Goal: Information Seeking & Learning: Learn about a topic

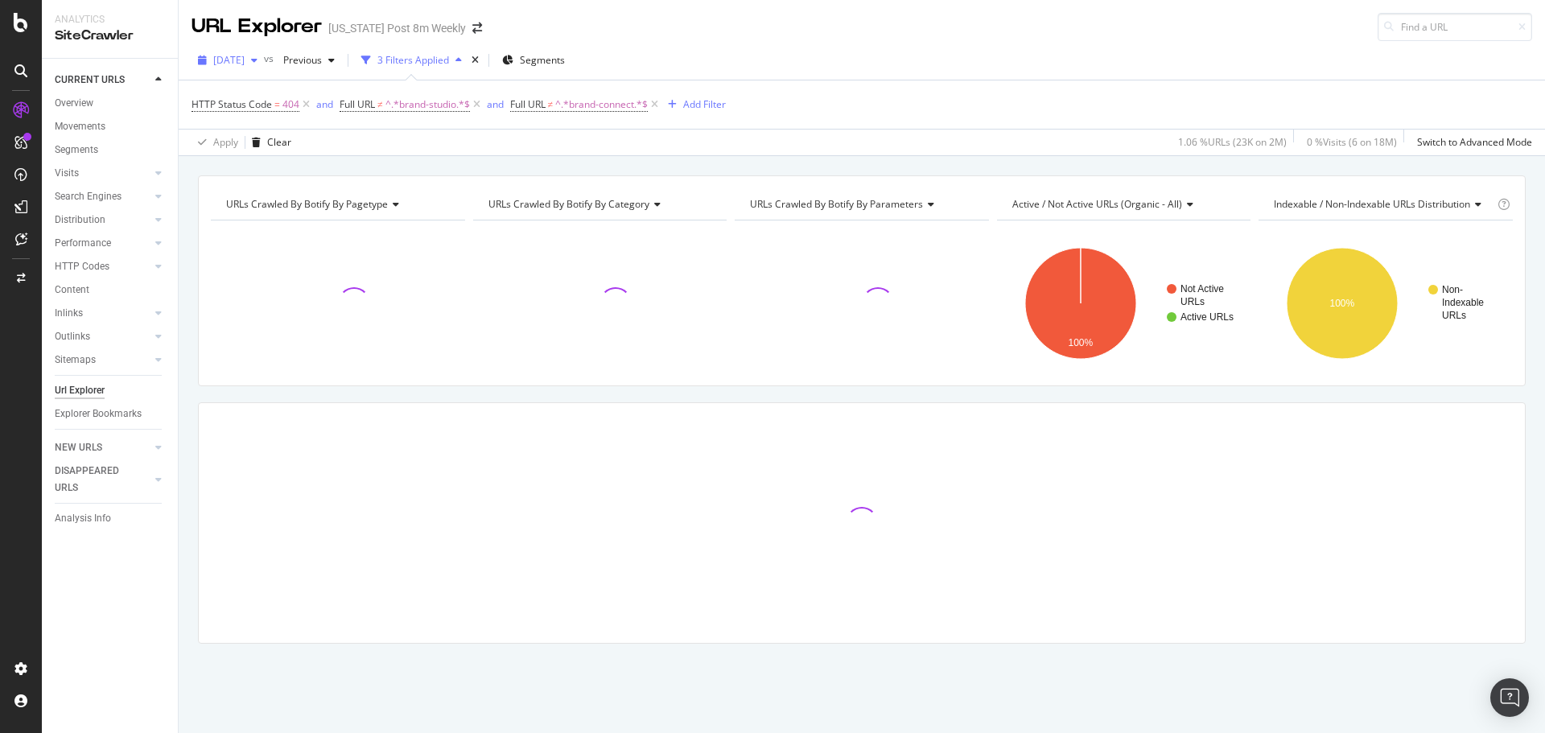
click at [264, 60] on div "button" at bounding box center [254, 61] width 19 height 10
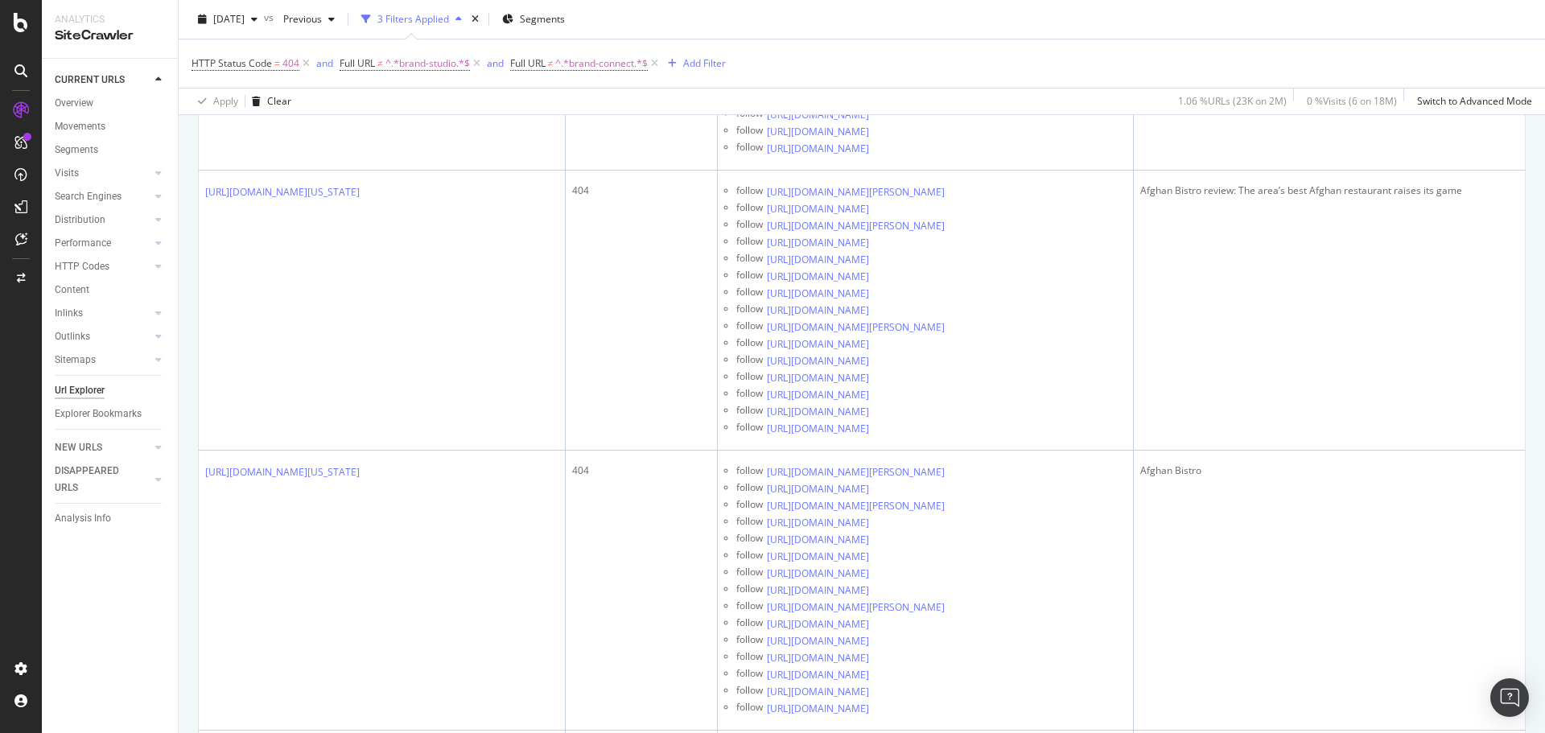
scroll to position [3756, 0]
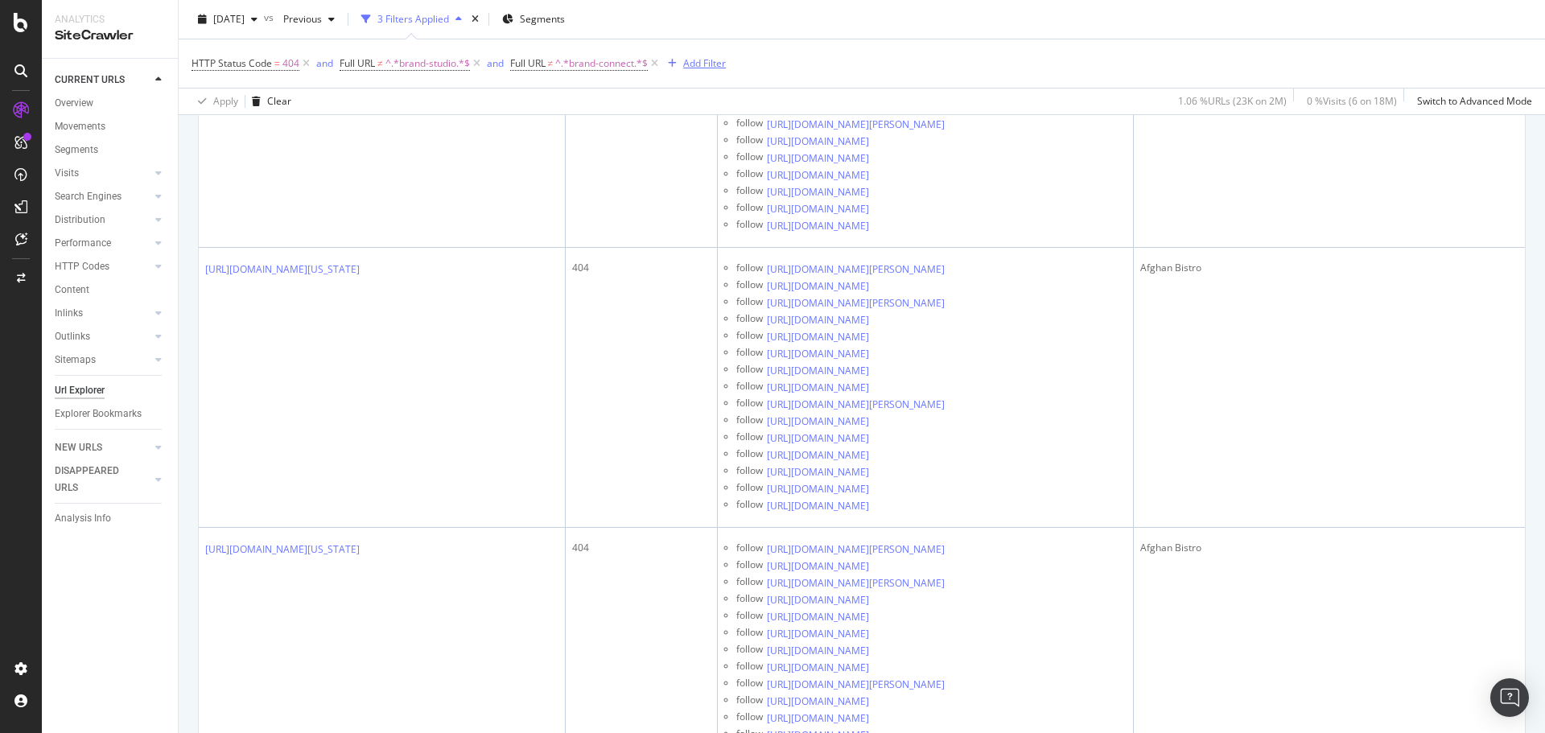
click at [714, 57] on div "Add Filter" at bounding box center [704, 63] width 43 height 14
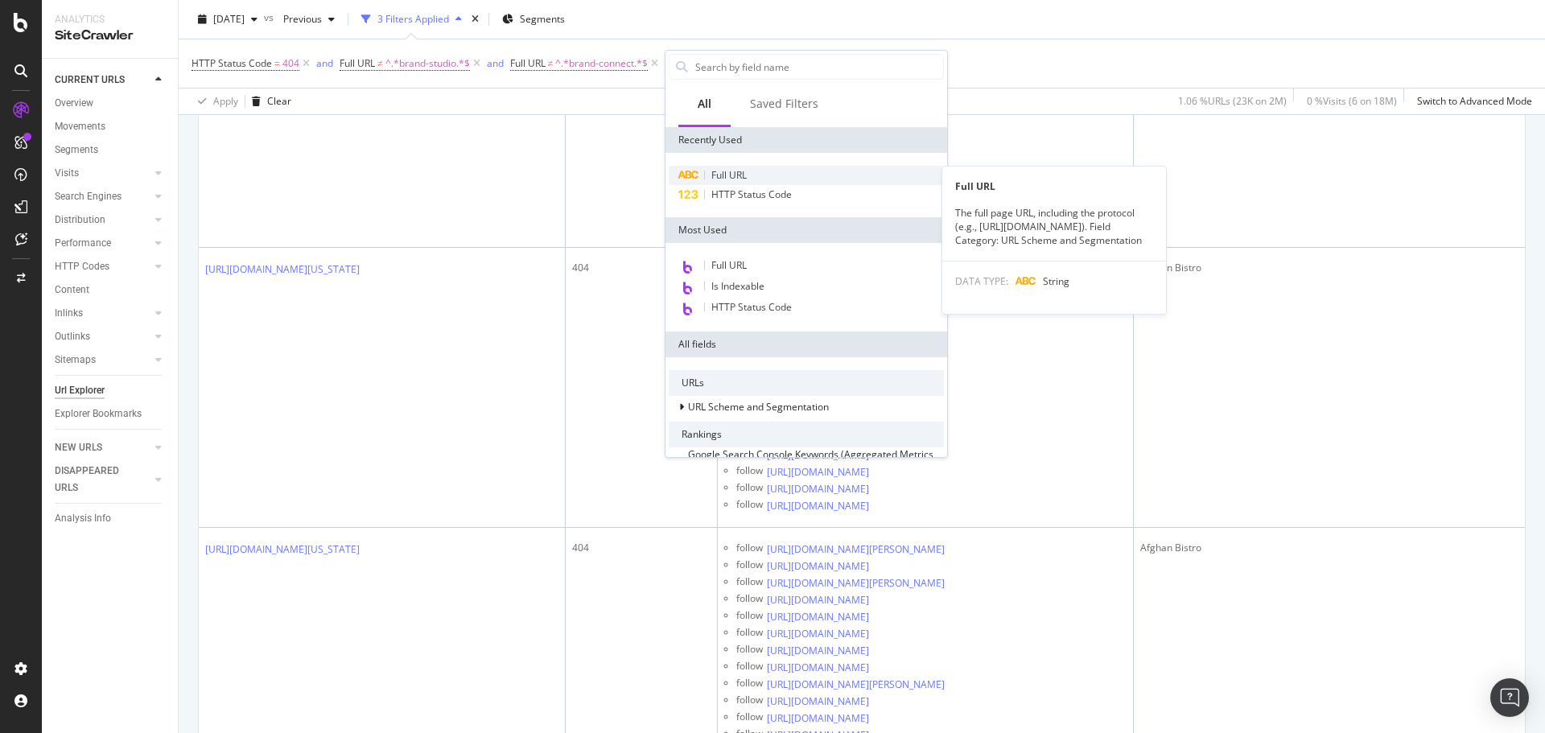
click at [735, 172] on span "Full URL" at bounding box center [728, 175] width 35 height 14
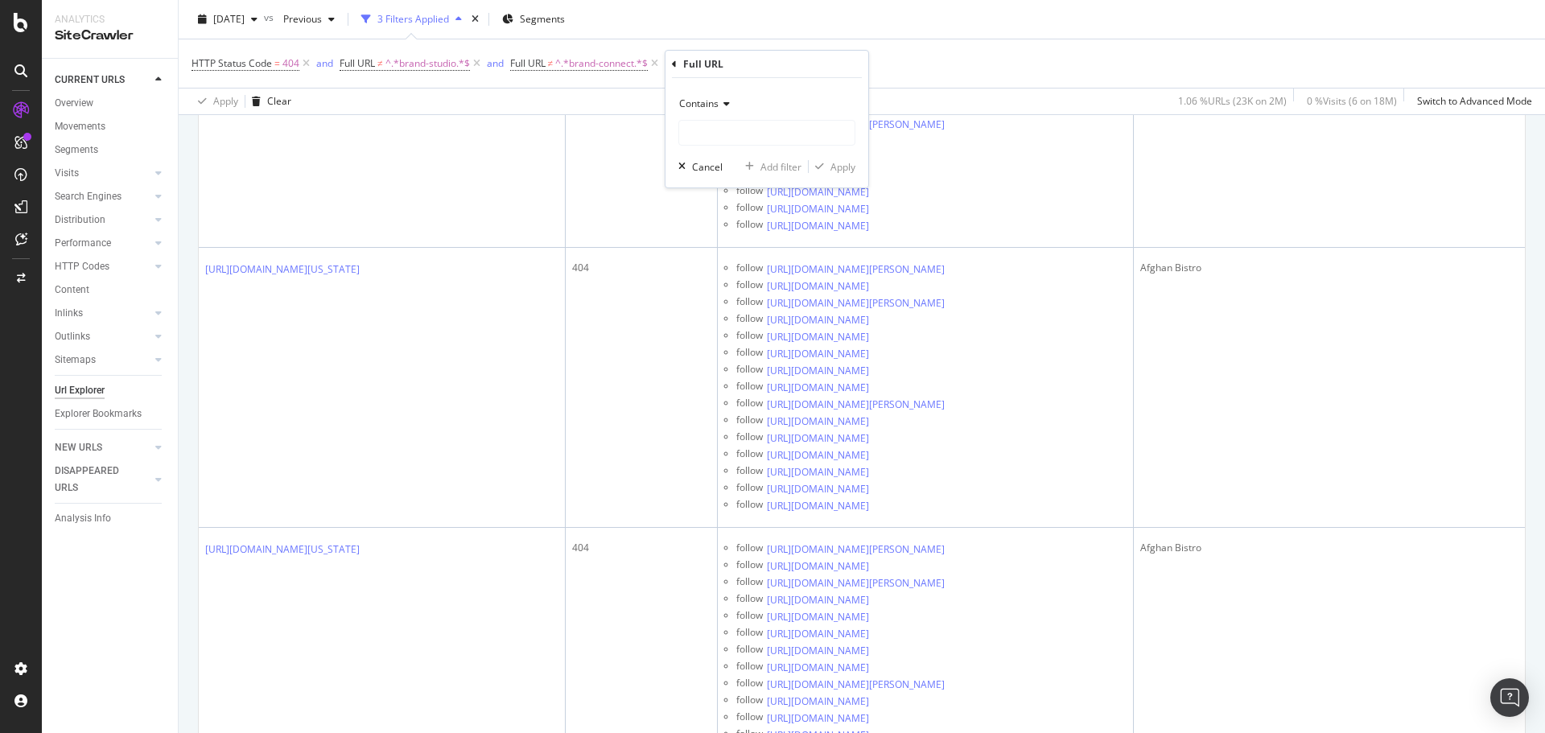
click at [714, 105] on span "Contains" at bounding box center [698, 104] width 39 height 14
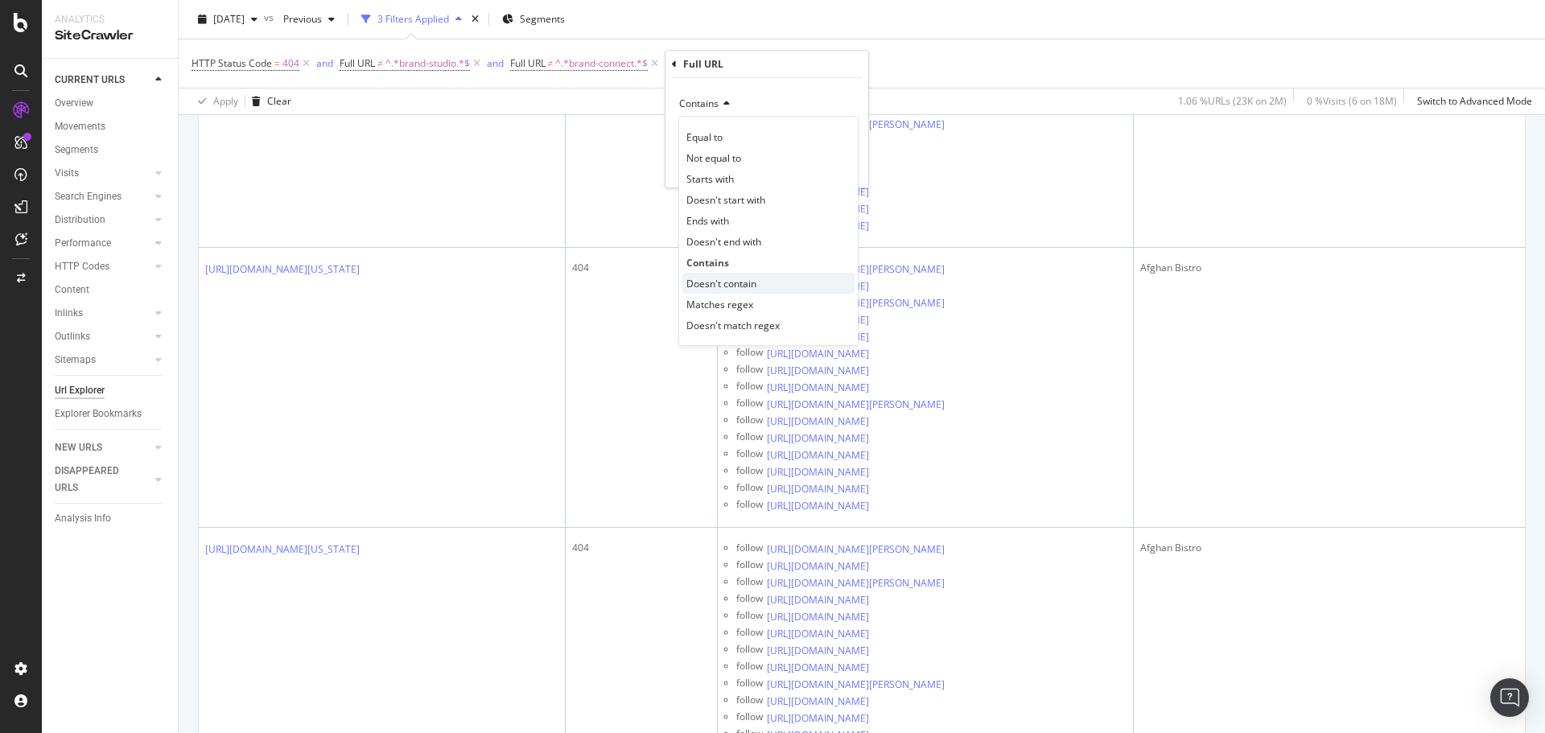
click at [742, 284] on span "Doesn't contain" at bounding box center [721, 284] width 70 height 14
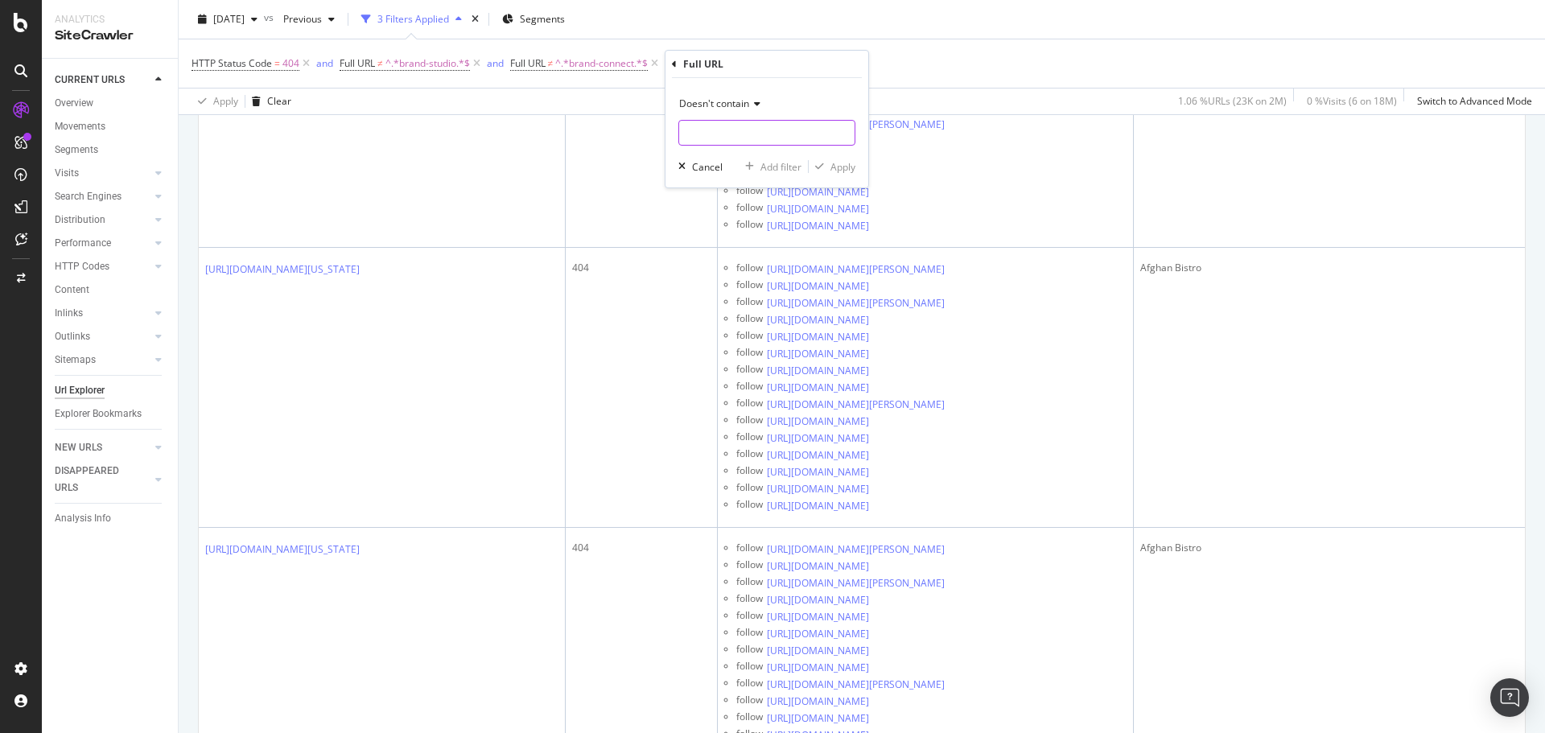
click at [713, 137] on input "text" at bounding box center [766, 133] width 175 height 26
type input "story.html"
click at [838, 163] on div "Apply" at bounding box center [842, 167] width 25 height 14
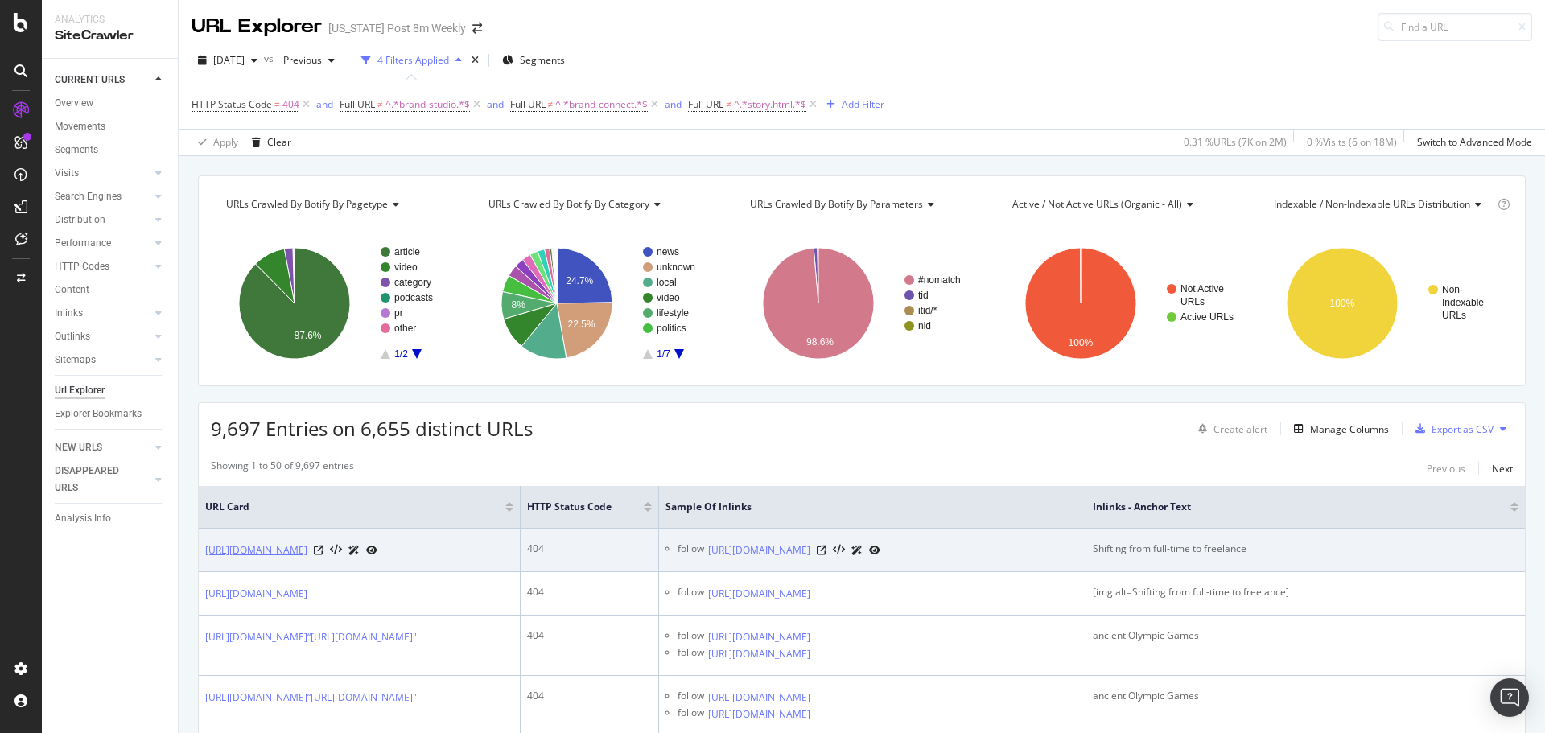
scroll to position [322, 0]
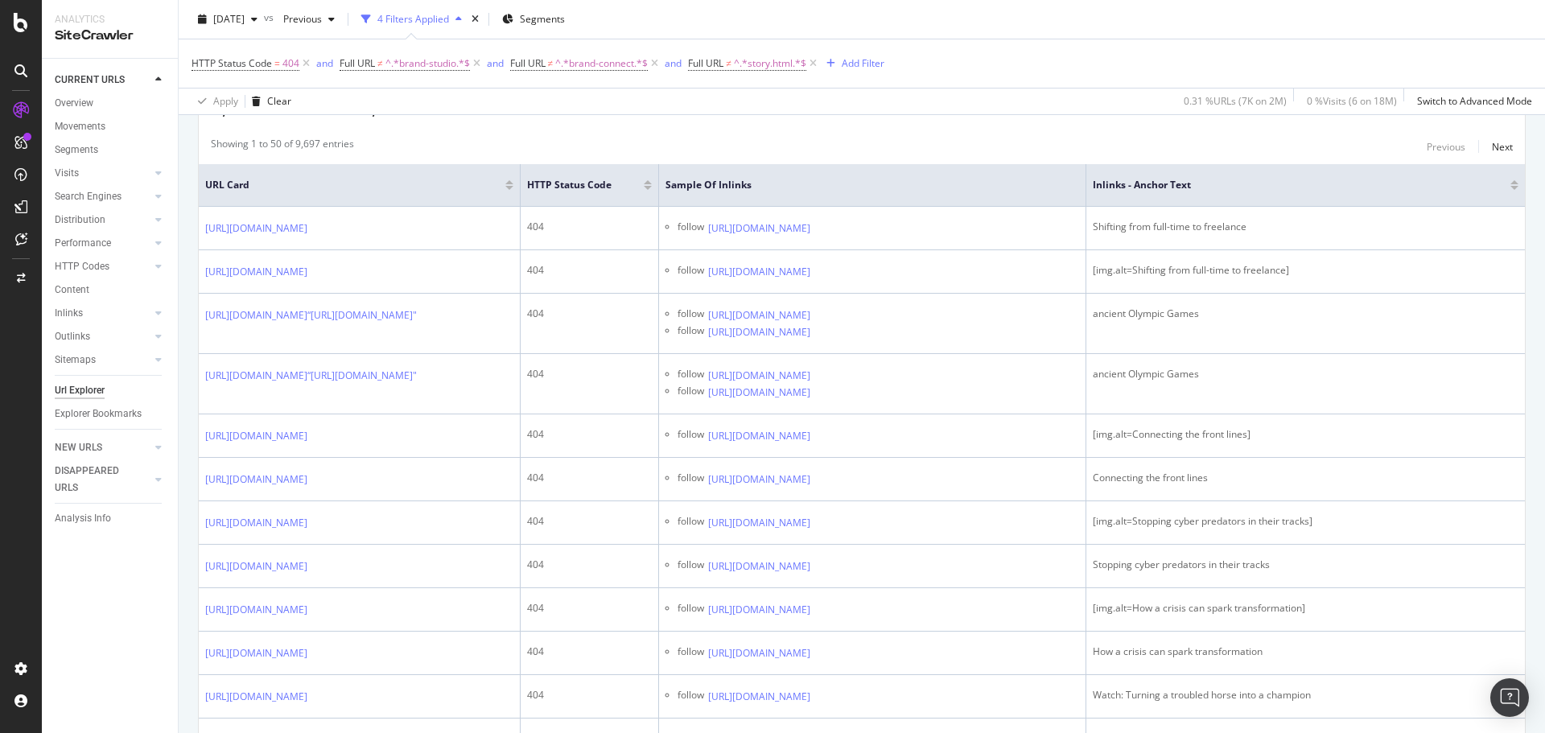
click at [141, 657] on div "CURRENT URLS Overview Movements Segments Visits Analysis Orphan URLs Search Eng…" at bounding box center [110, 396] width 136 height 674
click at [161, 619] on div "CURRENT URLS Overview Movements Segments Visits Analysis Orphan URLs Search Eng…" at bounding box center [110, 396] width 136 height 674
drag, startPoint x: 178, startPoint y: 590, endPoint x: 167, endPoint y: 623, distance: 34.6
click at [167, 623] on div "CURRENT URLS Overview Movements Segments Visits Analysis Orphan URLs Search Eng…" at bounding box center [110, 396] width 136 height 674
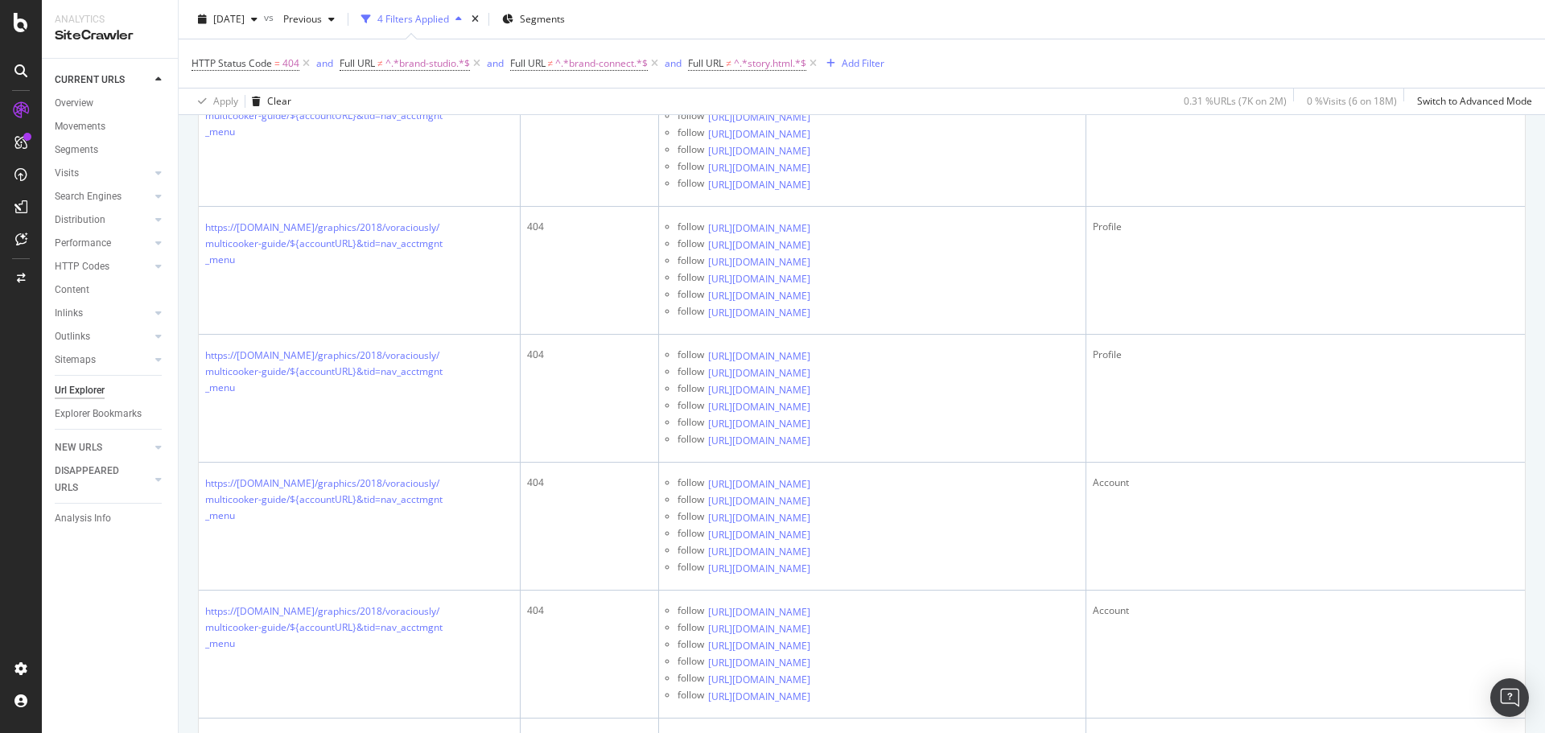
scroll to position [1357, 0]
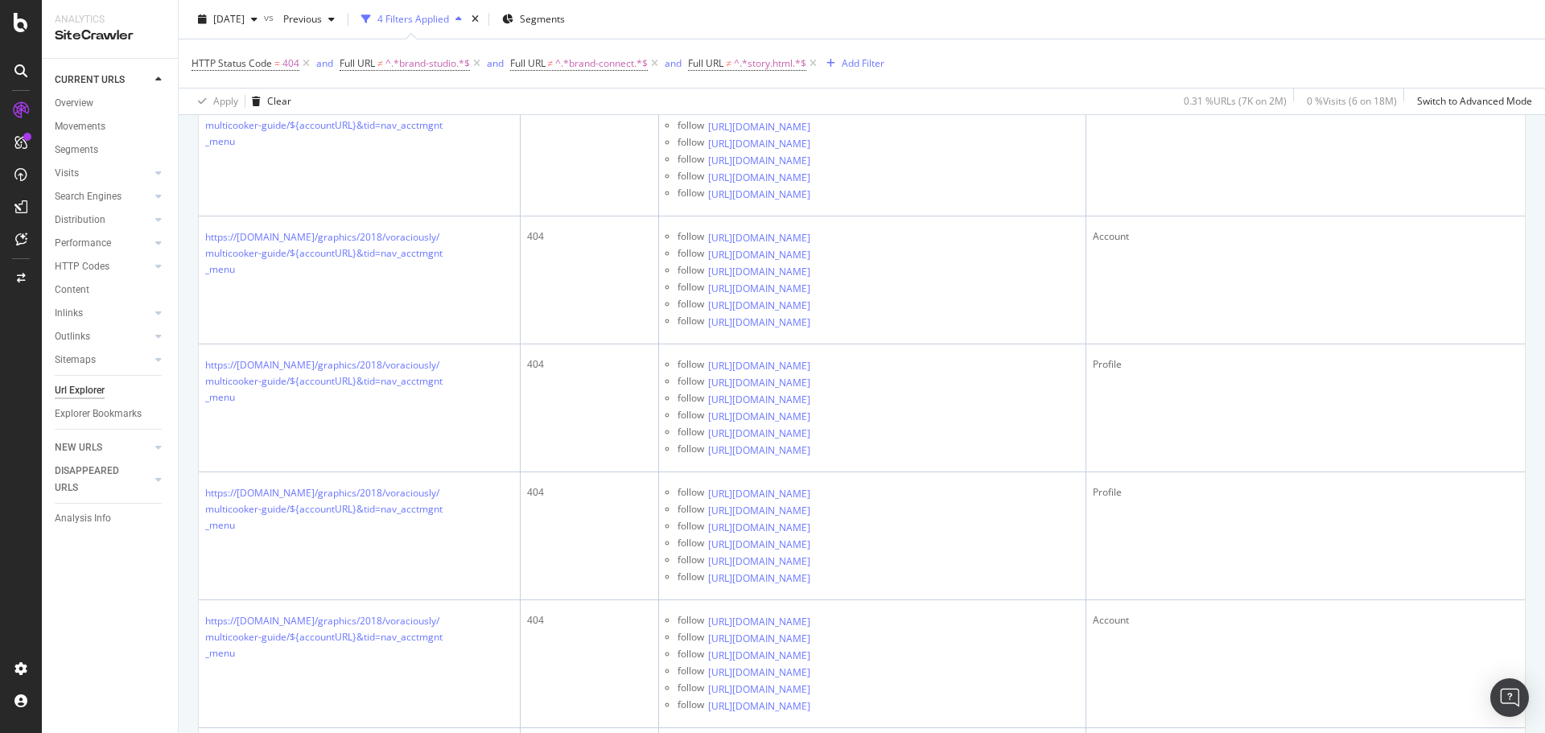
drag, startPoint x: 97, startPoint y: 661, endPoint x: 102, endPoint y: 680, distance: 20.1
click at [103, 682] on div "CURRENT URLS Overview Movements Segments Visits Analysis Orphan URLs Search Eng…" at bounding box center [110, 396] width 136 height 674
drag, startPoint x: 100, startPoint y: 612, endPoint x: 101, endPoint y: 622, distance: 9.7
click at [101, 632] on div "CURRENT URLS Overview Movements Segments Visits Analysis Orphan URLs Search Eng…" at bounding box center [110, 396] width 136 height 674
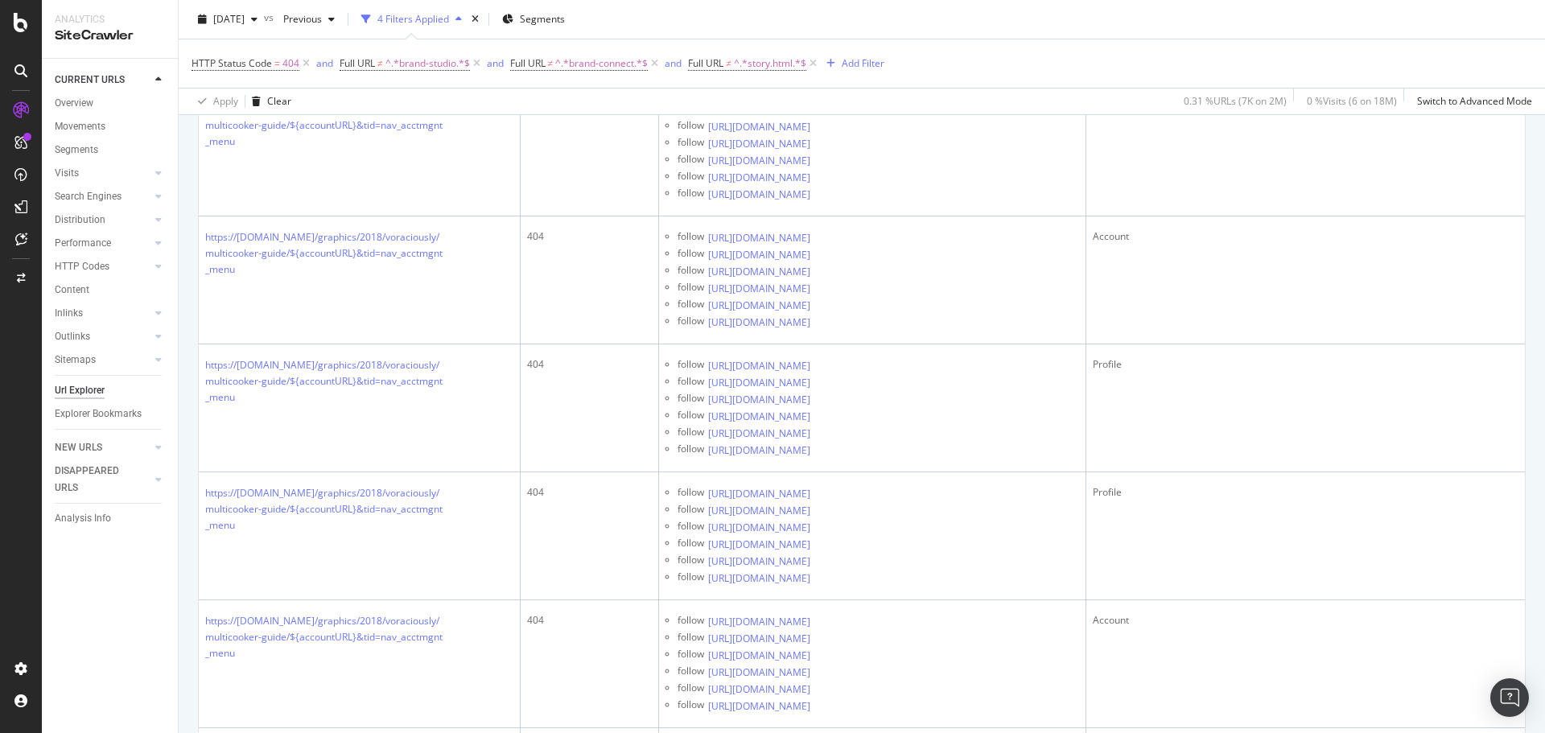
click at [101, 651] on div "CURRENT URLS Overview Movements Segments Visits Analysis Orphan URLs Search Eng…" at bounding box center [110, 396] width 136 height 674
drag, startPoint x: 184, startPoint y: 574, endPoint x: 183, endPoint y: 585, distance: 11.4
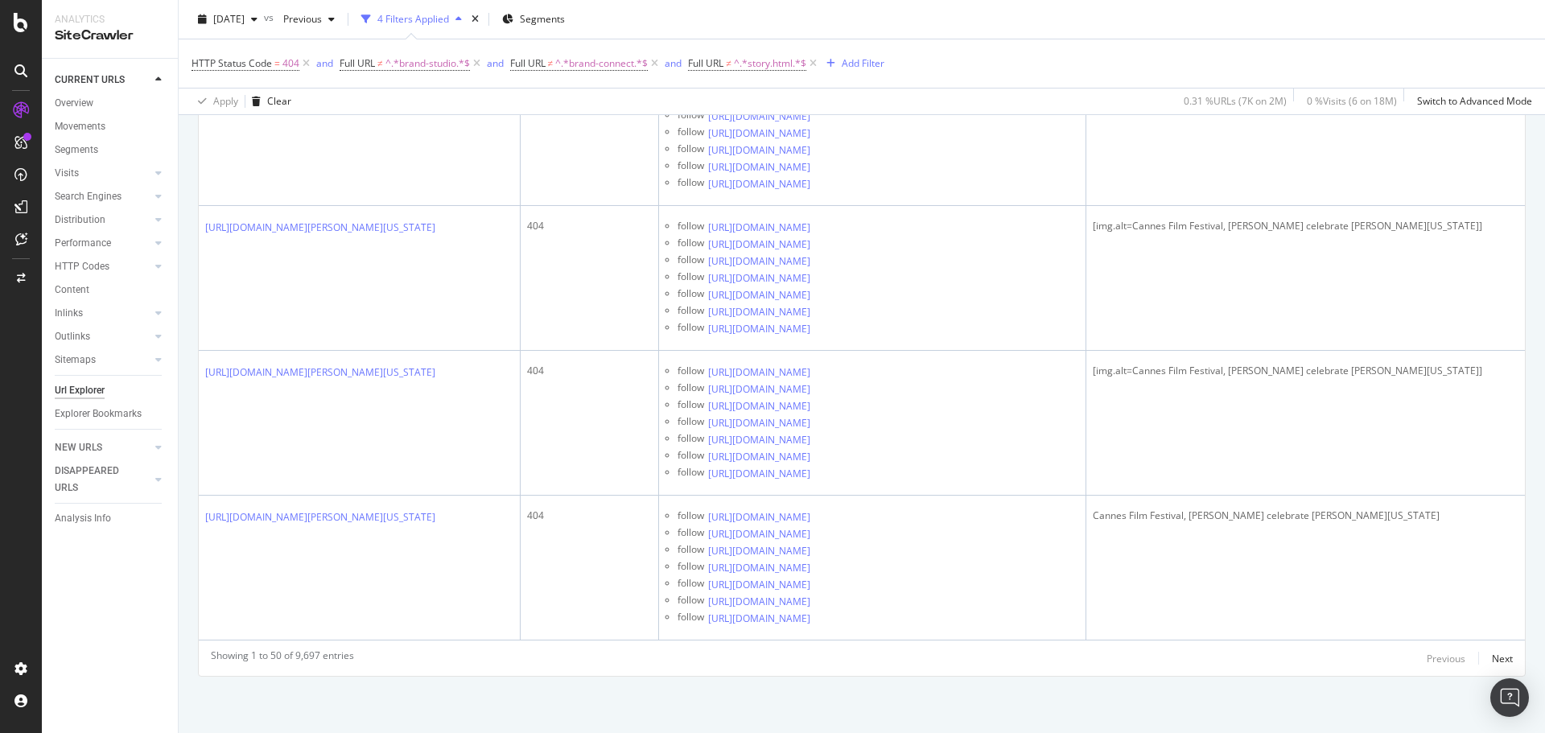
scroll to position [4401, 0]
drag, startPoint x: 187, startPoint y: 601, endPoint x: 183, endPoint y: 619, distance: 18.9
click at [175, 650] on div "CURRENT URLS Overview Movements Segments Visits Analysis Orphan URLs Search Eng…" at bounding box center [110, 396] width 136 height 674
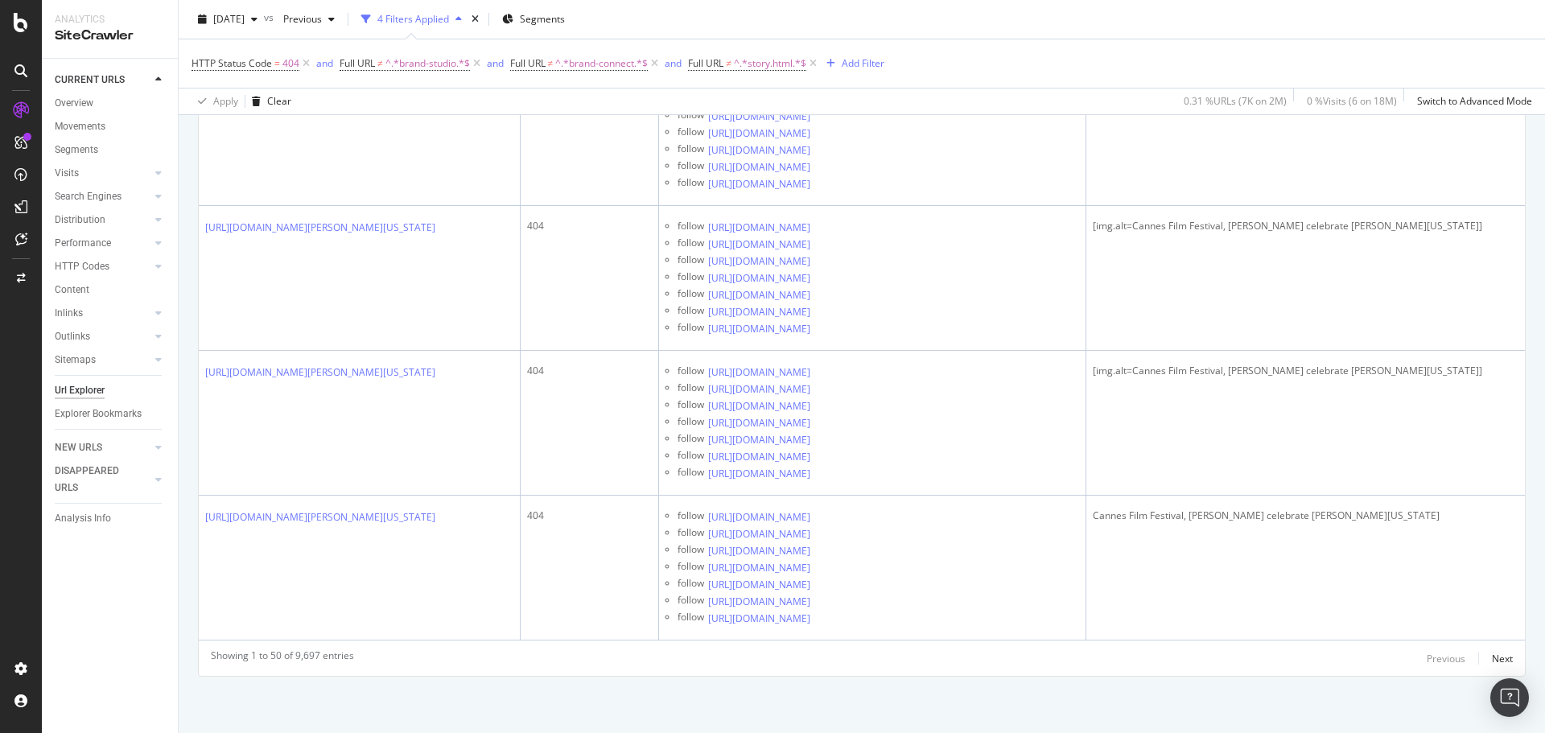
click at [162, 661] on div "CURRENT URLS Overview Movements Segments Visits Analysis Orphan URLs Search Eng…" at bounding box center [110, 396] width 136 height 674
click at [124, 681] on div "CURRENT URLS Overview Movements Segments Visits Analysis Orphan URLs Search Eng…" at bounding box center [110, 396] width 136 height 674
drag, startPoint x: 144, startPoint y: 614, endPoint x: 145, endPoint y: 624, distance: 10.5
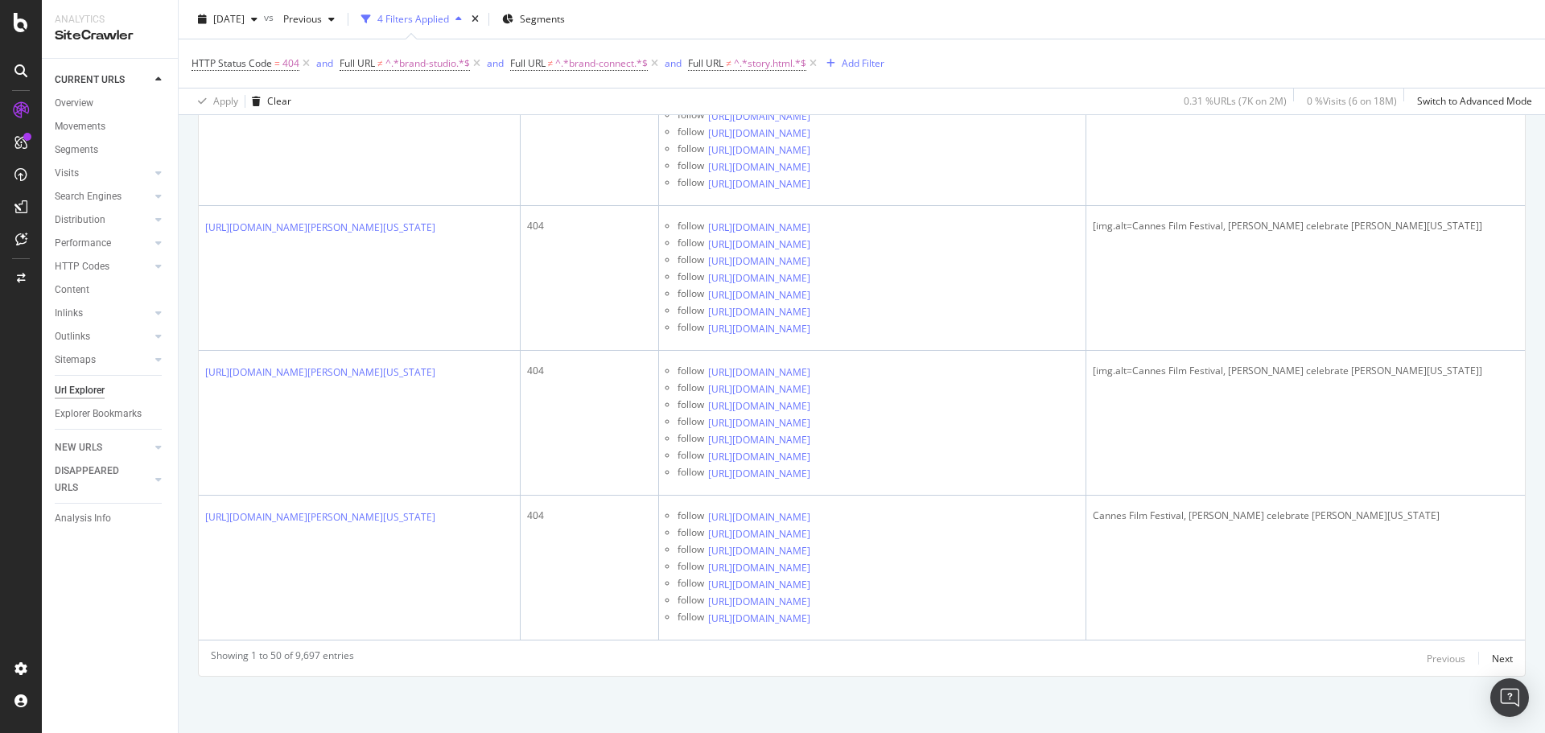
scroll to position [6890, 0]
click at [1503, 659] on div "Showing 1 to 50 of 9,697 entries Previous Next" at bounding box center [862, 657] width 1326 height 19
click at [1493, 662] on div "Next" at bounding box center [1502, 659] width 21 height 14
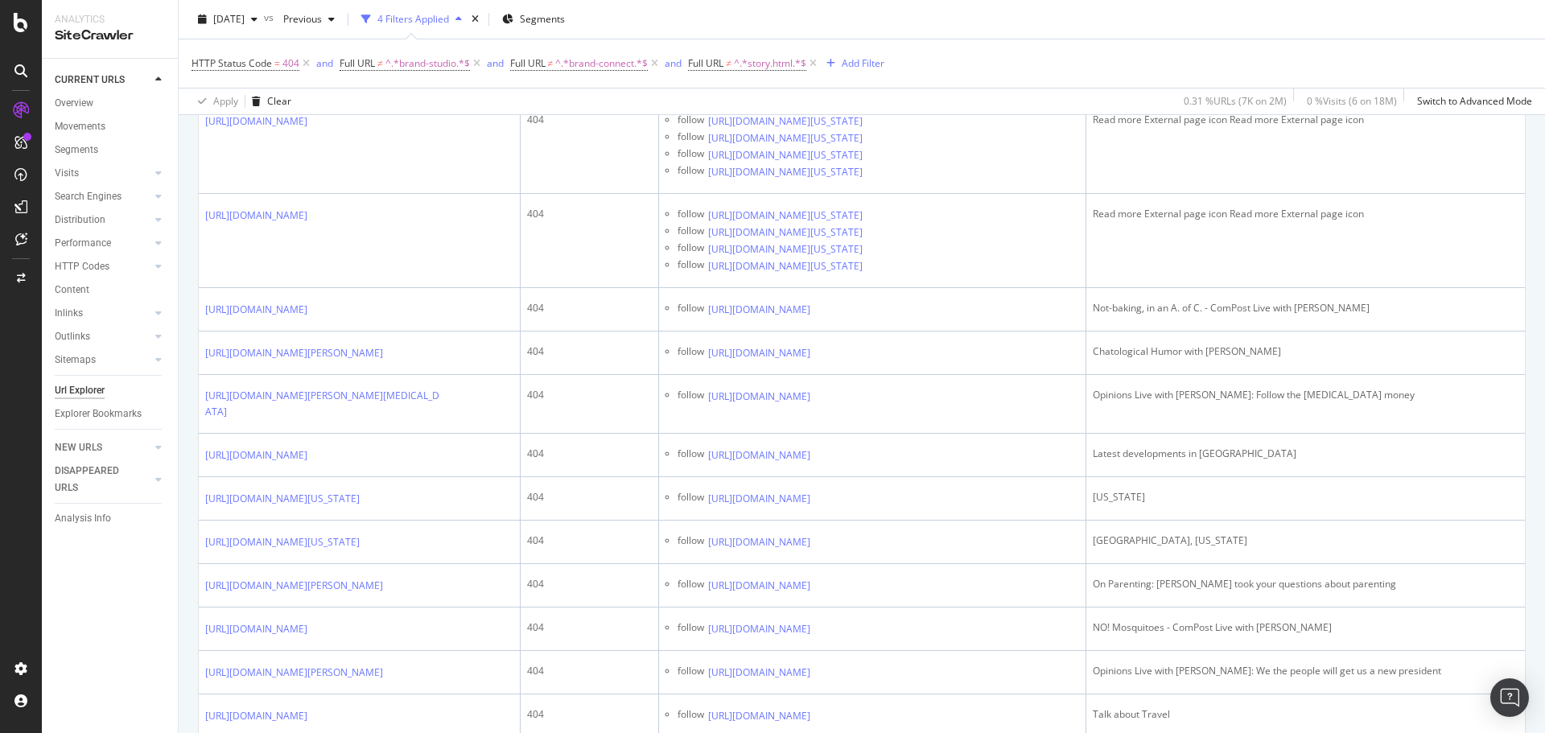
scroll to position [2977, 0]
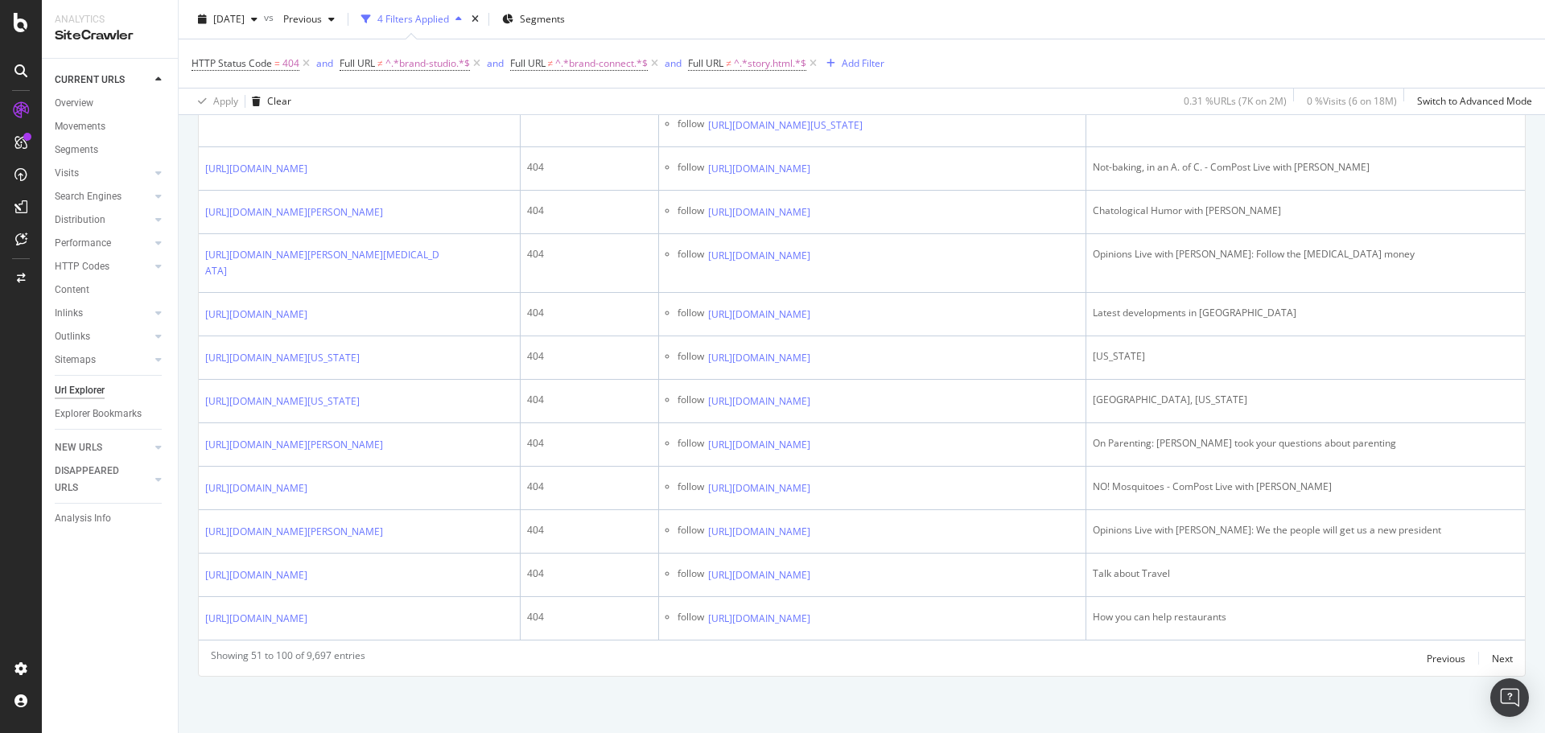
scroll to position [5003, 0]
